Goal: Information Seeking & Learning: Learn about a topic

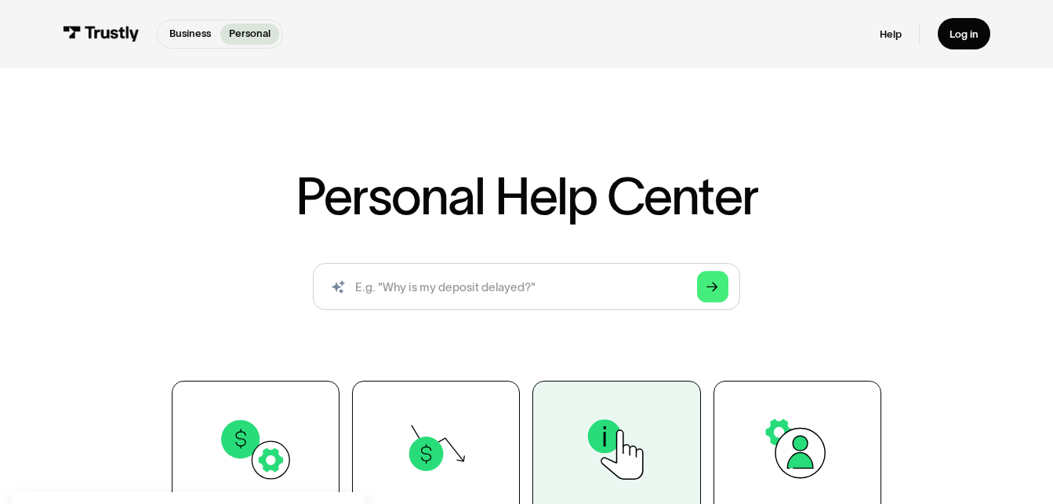
click at [536, 385] on link "Using Trustly" at bounding box center [617, 486] width 168 height 213
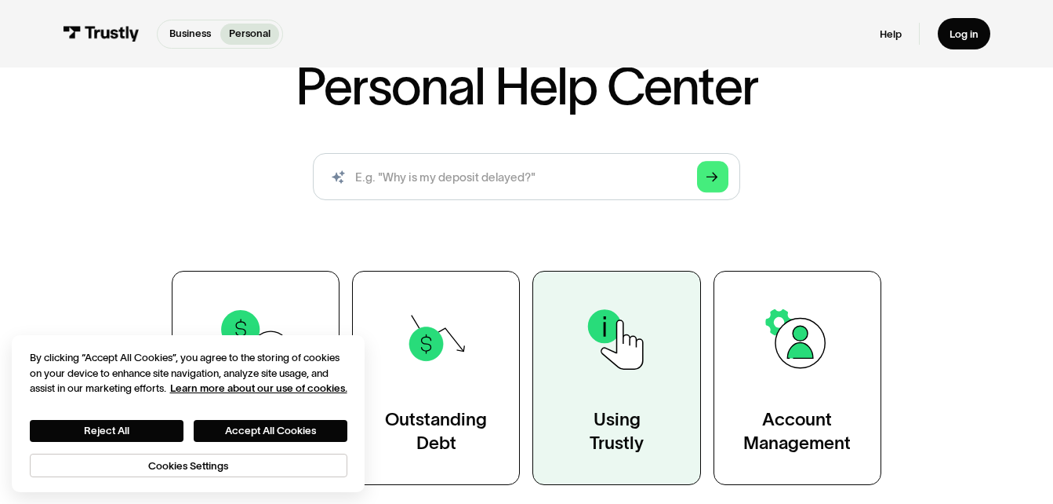
scroll to position [140, 0]
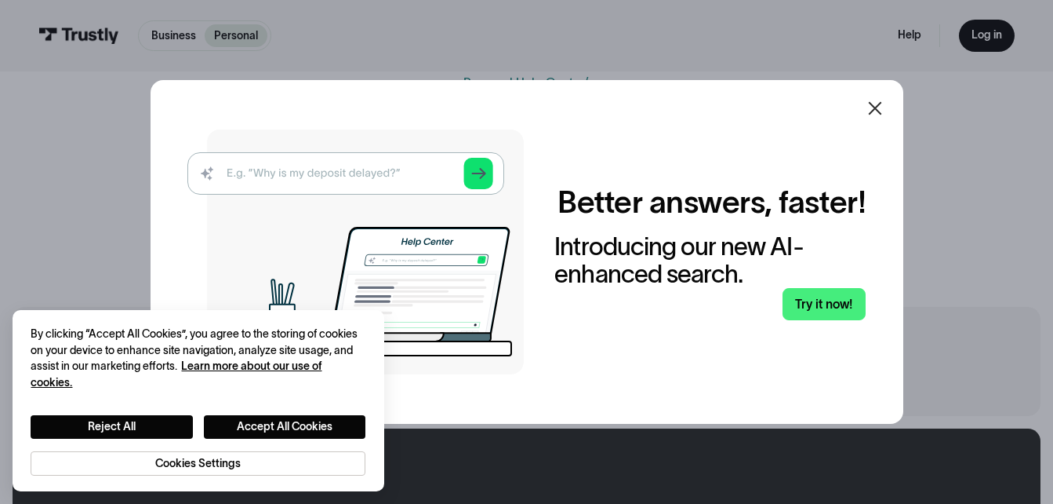
click at [882, 104] on icon at bounding box center [875, 108] width 19 height 19
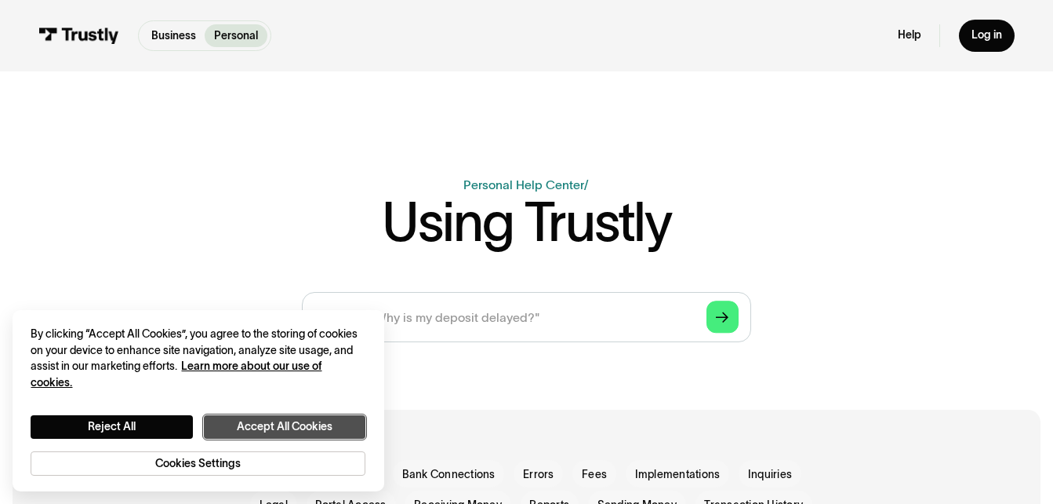
click at [316, 420] on button "Accept All Cookies" at bounding box center [285, 427] width 162 height 24
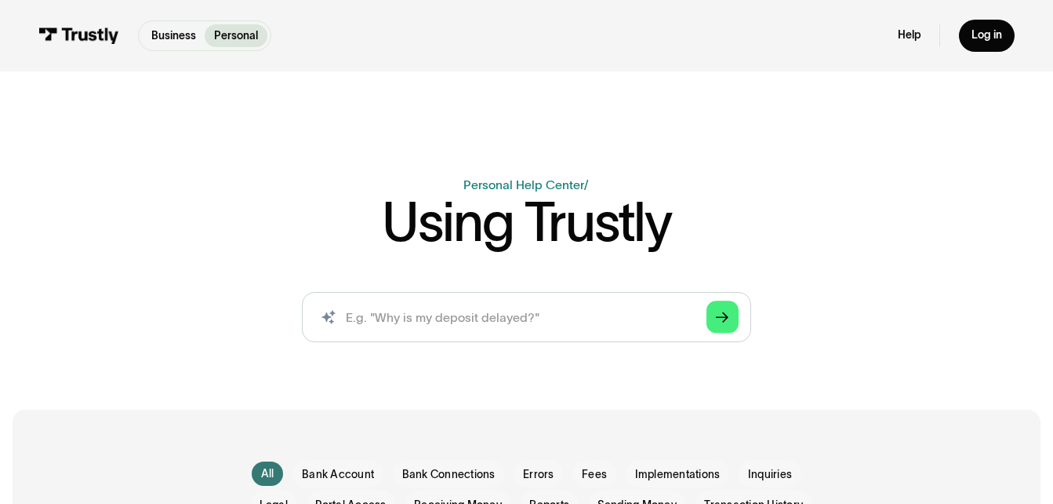
click at [1020, 260] on div "Business Help Center Personal Help Center / Using Trustly AI-powered search ( 1…" at bounding box center [526, 215] width 1053 height 277
click at [1032, 44] on div "Business Personal Business Personal Help Log in Business Personal Help Log in" at bounding box center [526, 35] width 1053 height 71
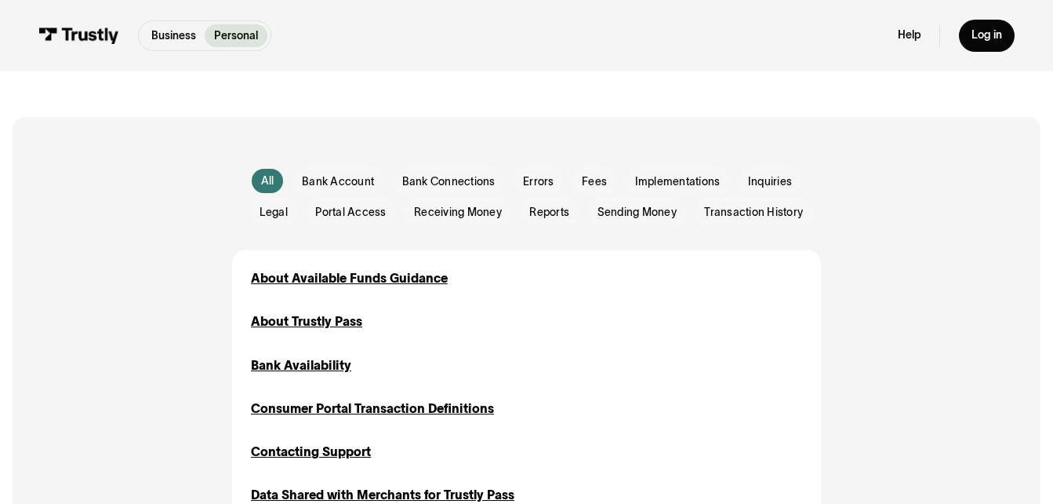
scroll to position [293, 0]
click at [542, 184] on span "Errors" at bounding box center [538, 181] width 31 height 16
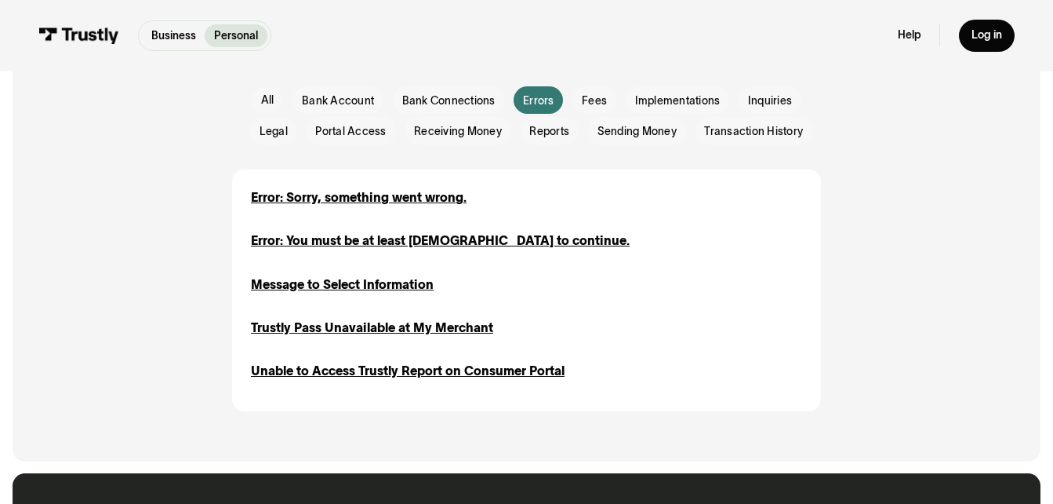
scroll to position [374, 0]
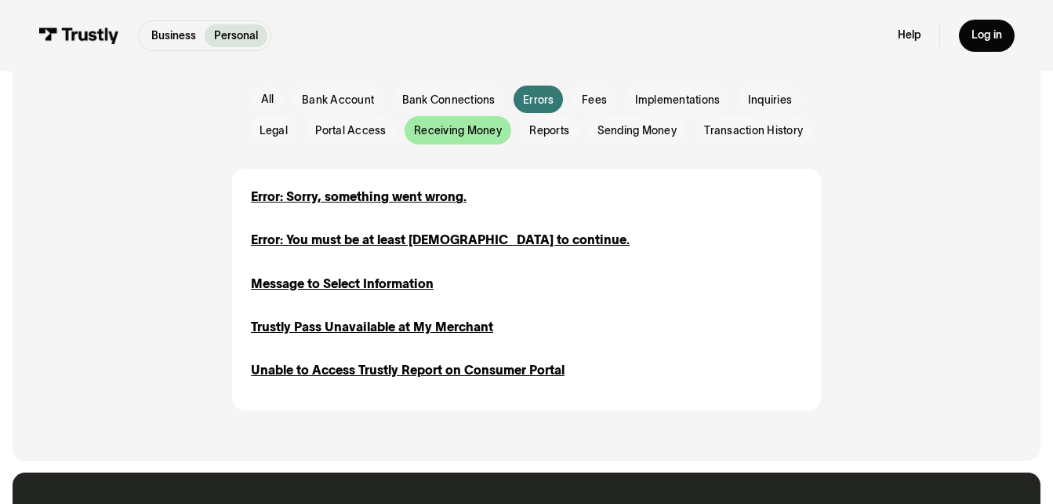
drag, startPoint x: 568, startPoint y: 205, endPoint x: 479, endPoint y: 136, distance: 112.3
click at [479, 136] on span "Receiving Money" at bounding box center [458, 131] width 88 height 16
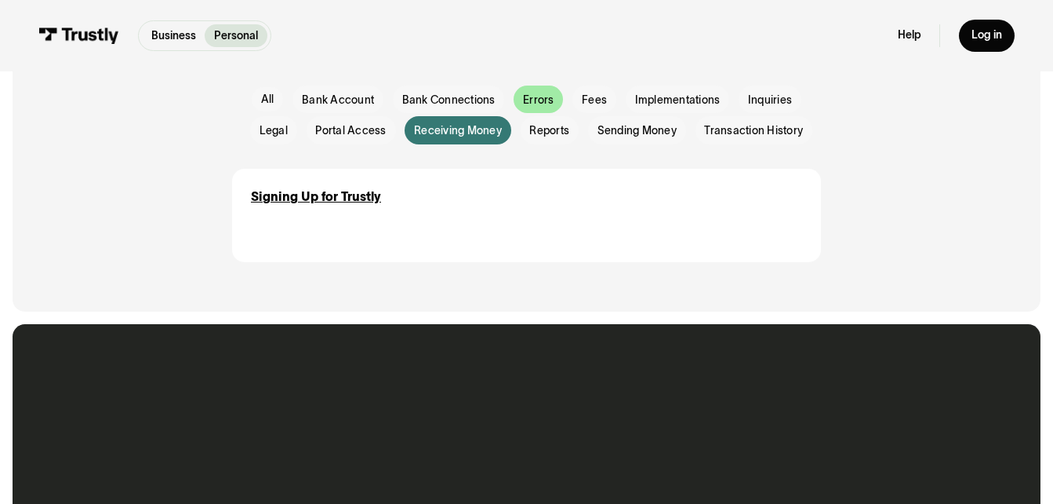
click at [540, 86] on div "Email Form" at bounding box center [538, 99] width 49 height 28
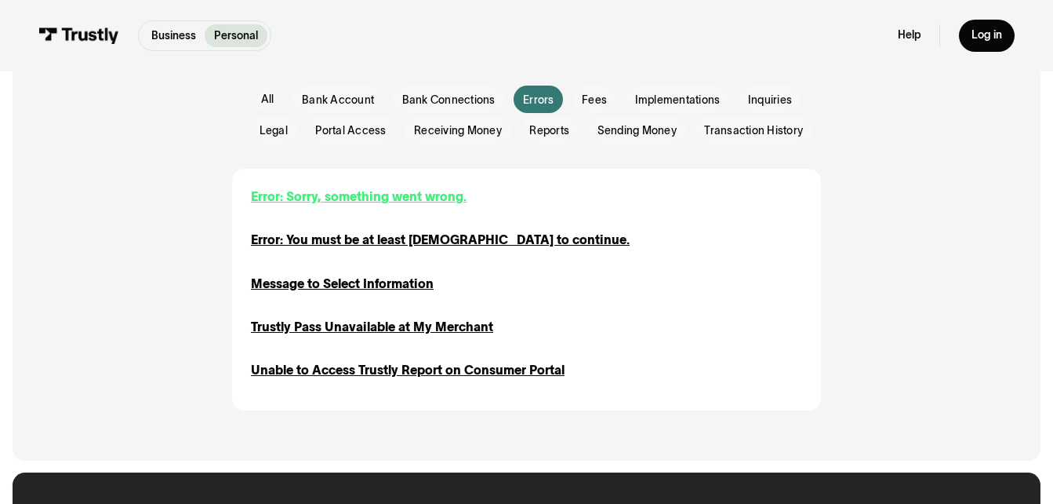
click at [395, 193] on div "Error: Sorry, something went wrong." at bounding box center [359, 196] width 216 height 19
